Goal: Use online tool/utility

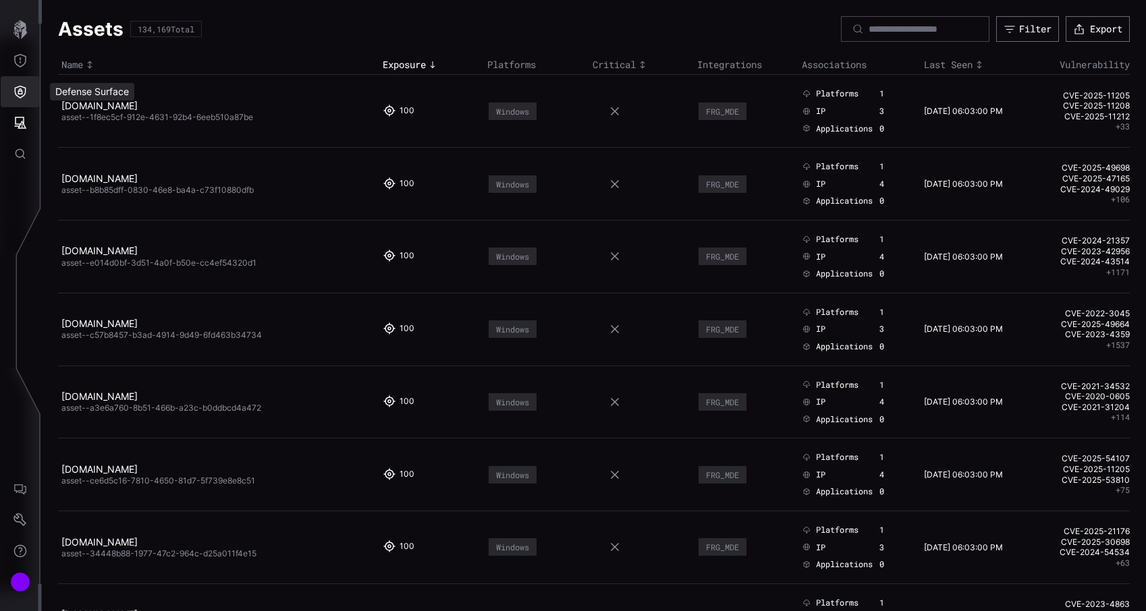
click at [16, 98] on icon "Defense Surface" at bounding box center [19, 91] width 13 height 13
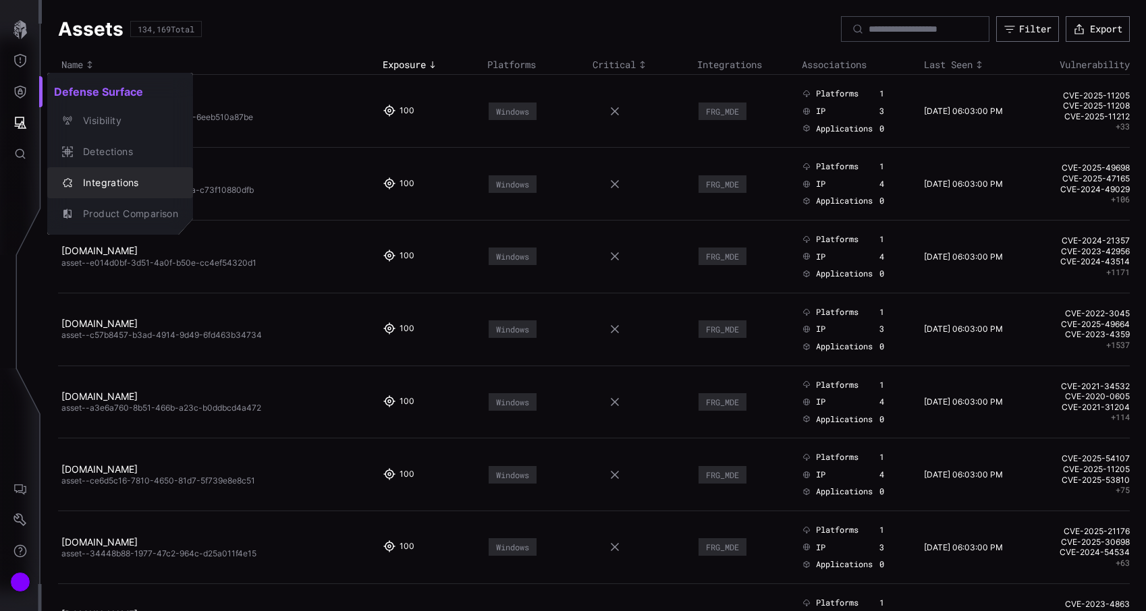
click at [110, 182] on div "Integrations" at bounding box center [127, 183] width 102 height 17
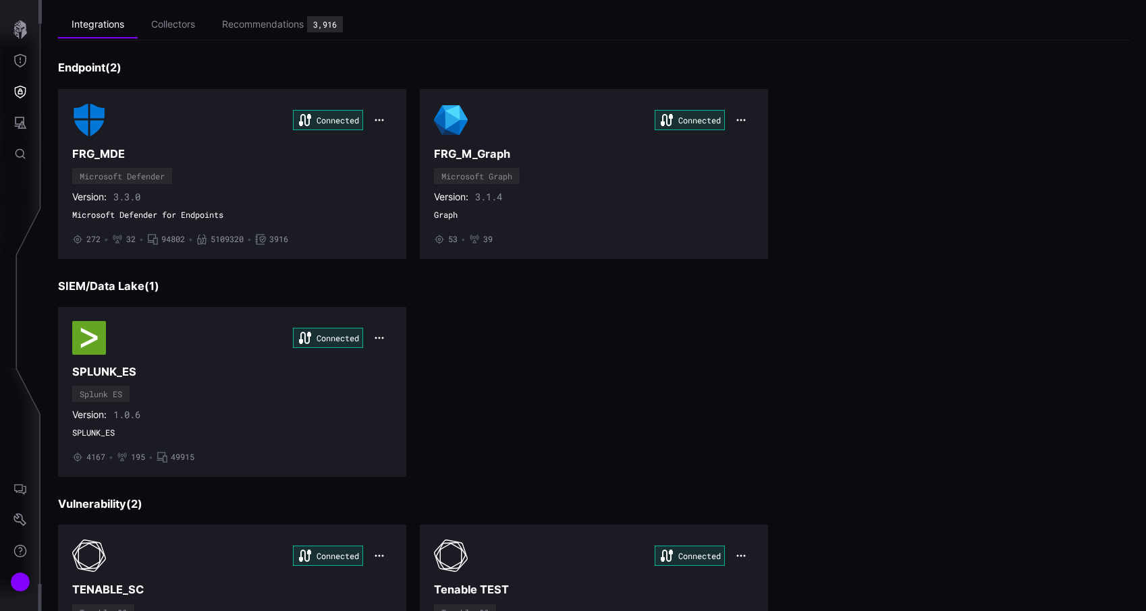
scroll to position [171, 0]
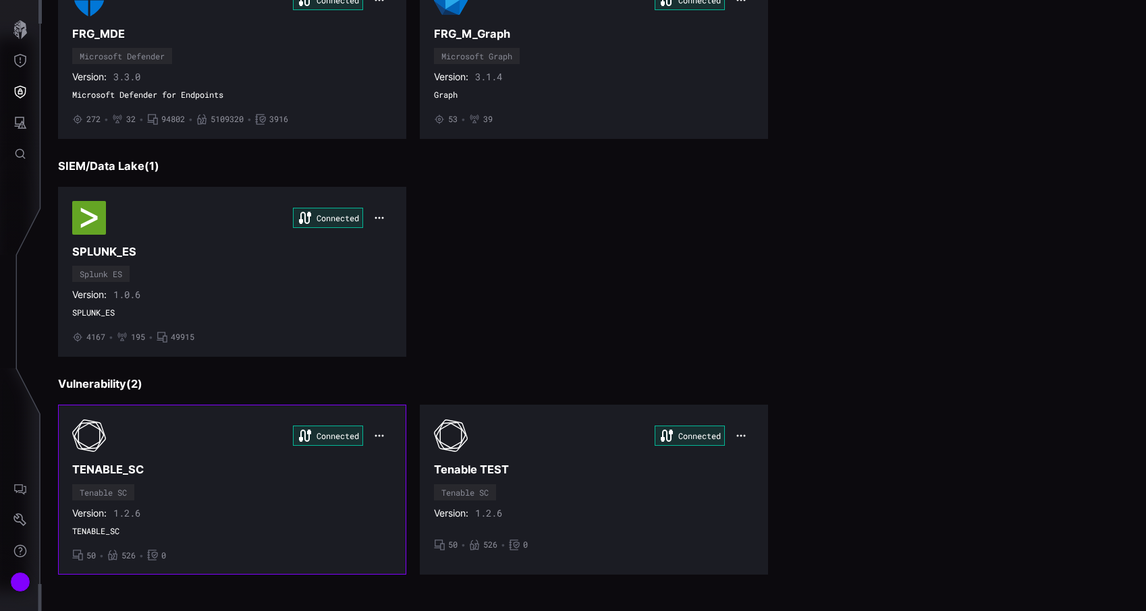
click at [268, 508] on div "Version: 1.2.6" at bounding box center [232, 514] width 320 height 12
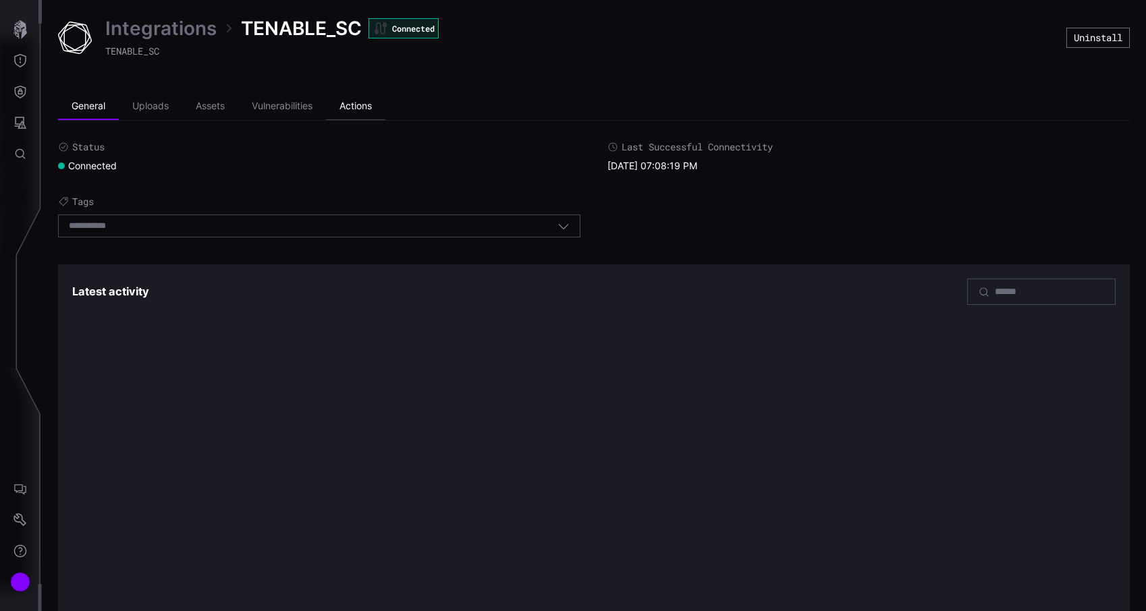
click at [362, 104] on li "Actions" at bounding box center [355, 106] width 59 height 27
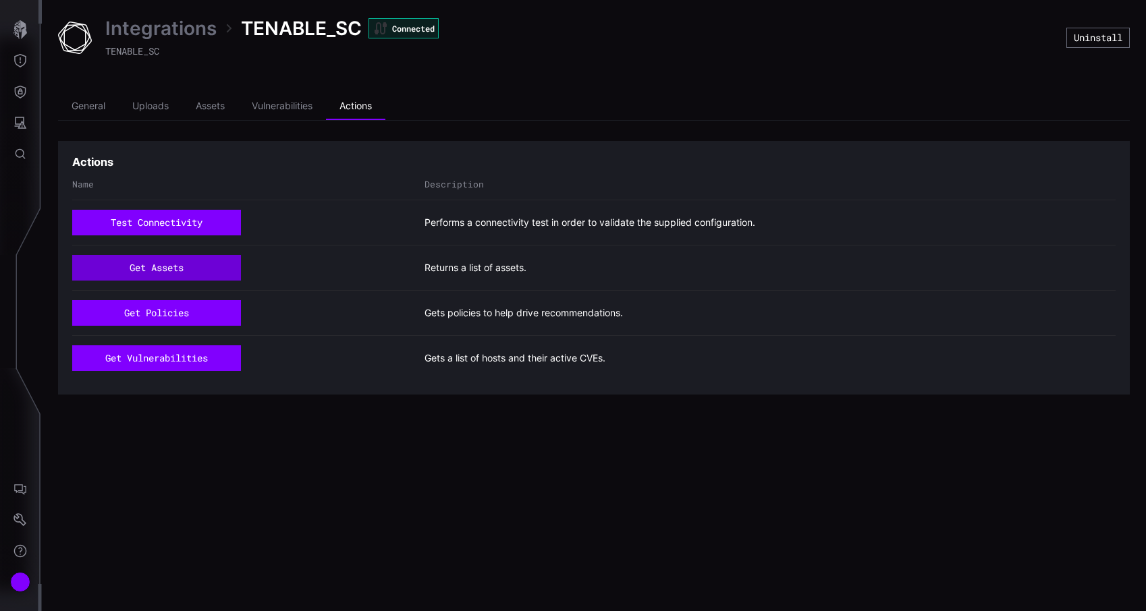
click at [175, 273] on button "get assets" at bounding box center [156, 268] width 169 height 26
click at [185, 263] on button "get assets" at bounding box center [156, 268] width 169 height 26
